Goal: Task Accomplishment & Management: Manage account settings

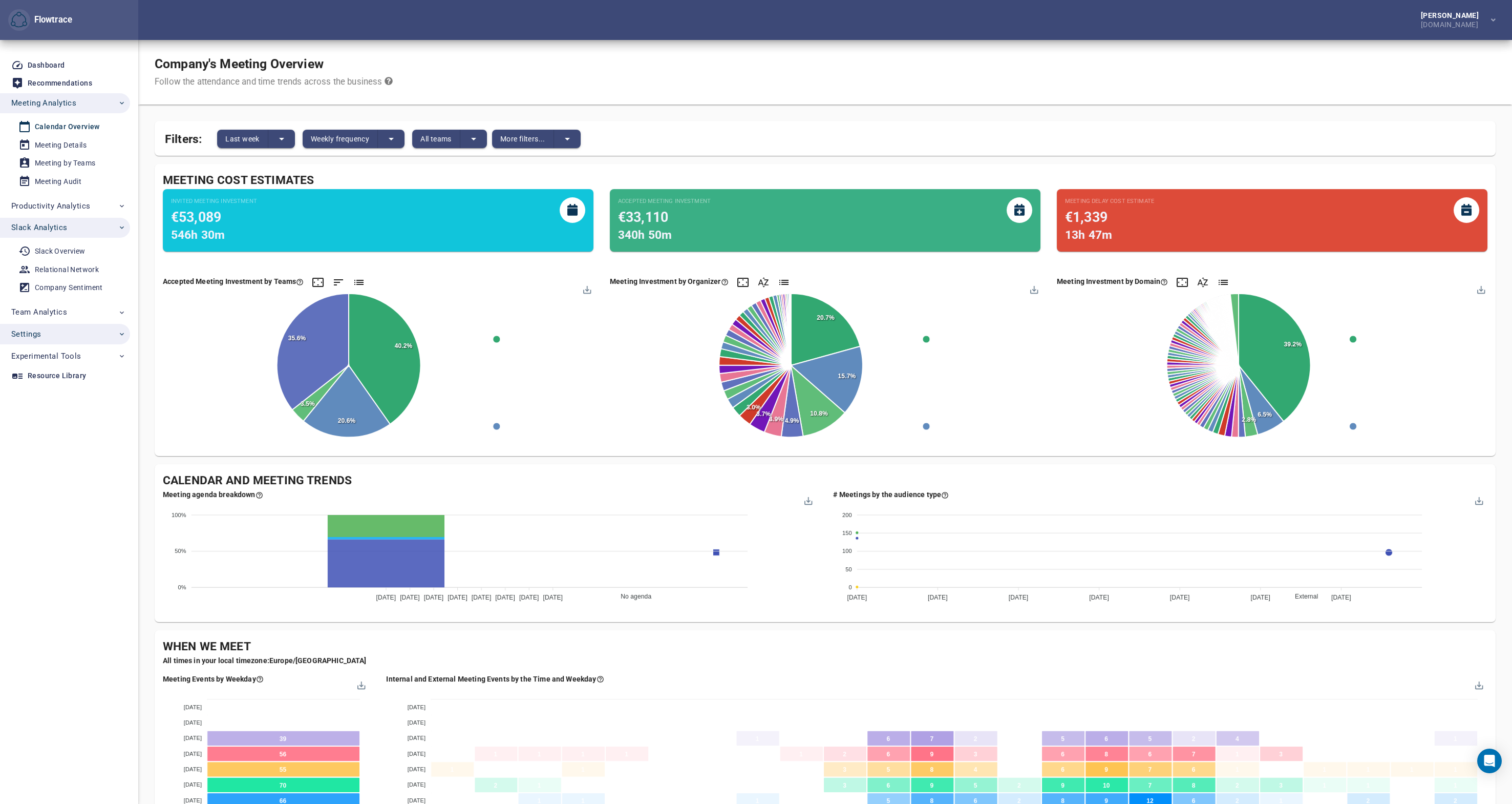
click at [62, 335] on span "Settings" at bounding box center [69, 334] width 115 height 14
click at [74, 360] on div "User Management" at bounding box center [66, 358] width 62 height 13
